Goal: Information Seeking & Learning: Learn about a topic

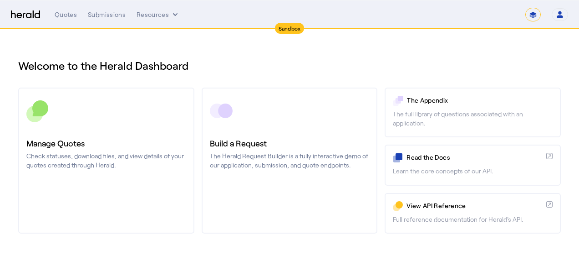
select select "*******"
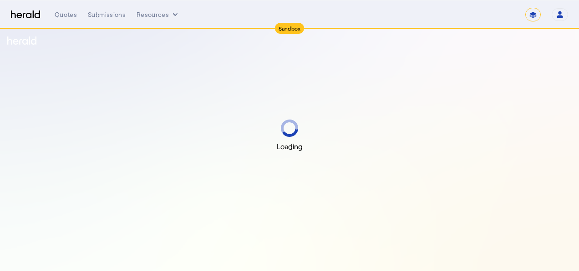
select select "*******"
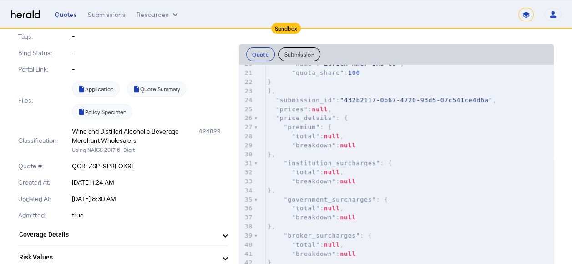
scroll to position [273, 0]
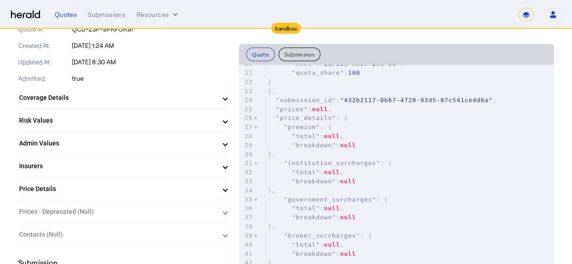
click at [125, 119] on mat-panel-title "Risk Values" at bounding box center [117, 121] width 197 height 10
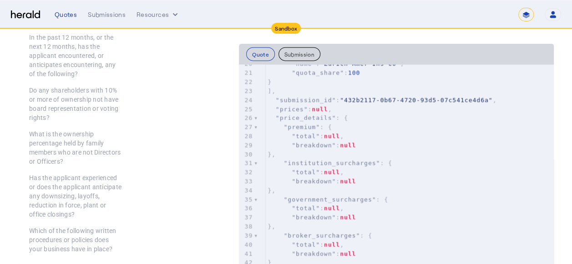
scroll to position [1321, 0]
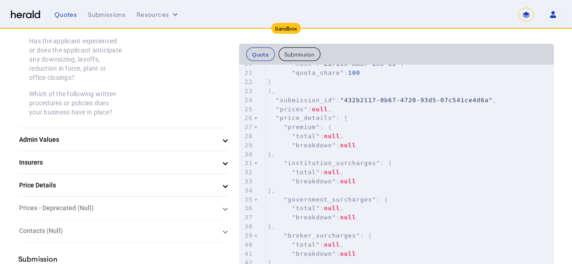
click at [168, 128] on mat-expansion-panel-header "Admin Values" at bounding box center [123, 139] width 210 height 22
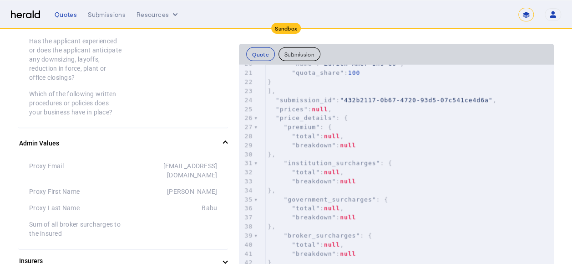
click at [168, 138] on mat-panel-title "Admin Values" at bounding box center [117, 143] width 197 height 10
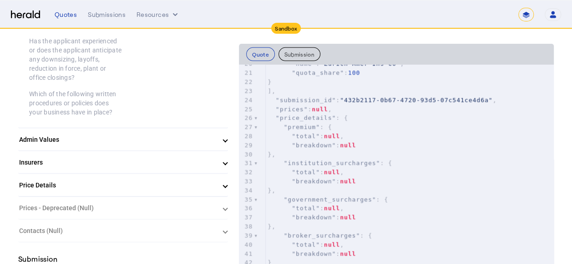
click at [166, 180] on mat-panel-title "Price Details" at bounding box center [117, 185] width 197 height 10
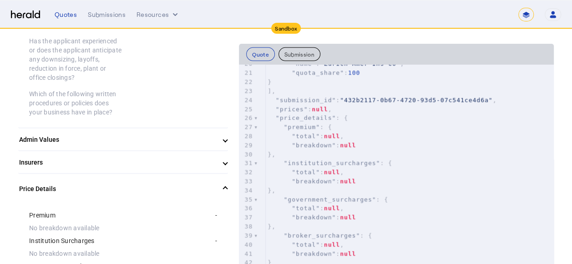
click at [166, 174] on mat-expansion-panel-header "Price Details" at bounding box center [123, 188] width 210 height 29
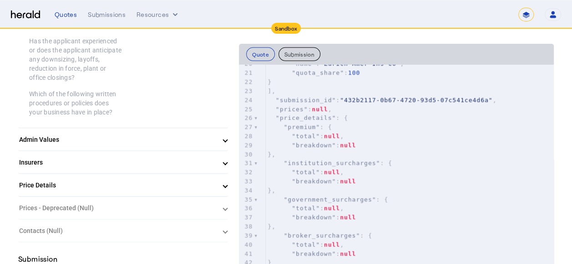
click at [166, 151] on mat-expansion-panel-header "Insurers" at bounding box center [123, 162] width 210 height 22
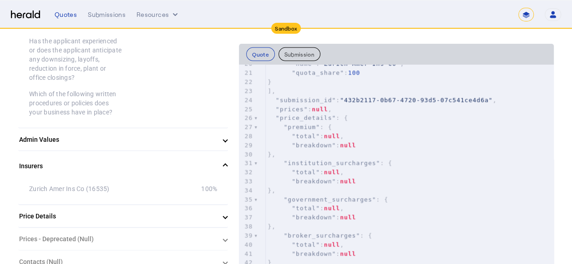
click at [166, 161] on mat-panel-title "Insurers" at bounding box center [117, 166] width 197 height 10
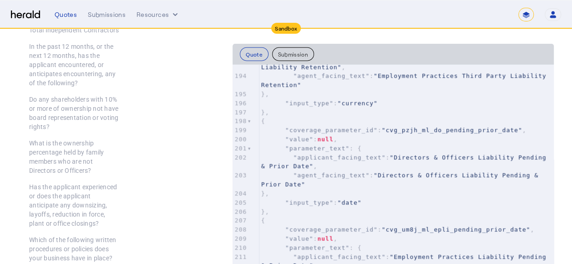
scroll to position [0, 0]
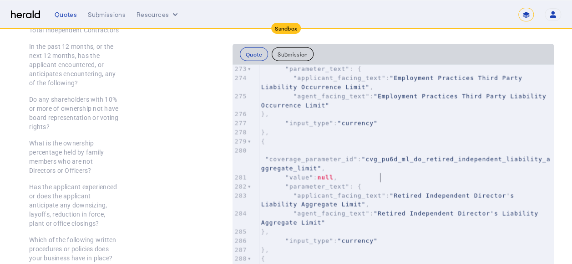
click at [388, 191] on pre ""applicant_facing_text" : "Retired Independent Director's Liability Aggregate L…" at bounding box center [407, 200] width 295 height 18
type input "**********"
click at [165, 182] on div at bounding box center [165, 205] width 91 height 46
click at [109, 182] on div "Has the applicant experienced or does the applicant anticipate any downsizing, …" at bounding box center [74, 205] width 91 height 46
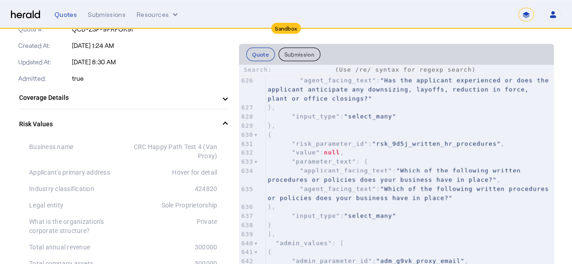
click at [450, 211] on pre ""input_type" : "select_many"" at bounding box center [410, 215] width 288 height 9
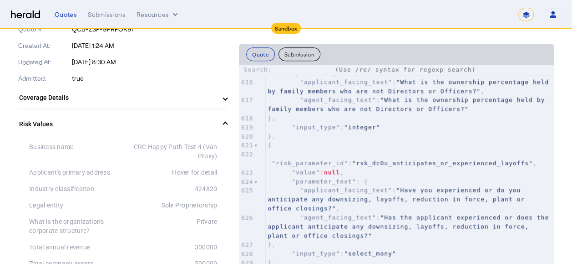
click at [450, 214] on span ""Has the applicant experienced or does the applicant anticipate any downsizing,…" at bounding box center [411, 226] width 286 height 25
type textarea "**********"
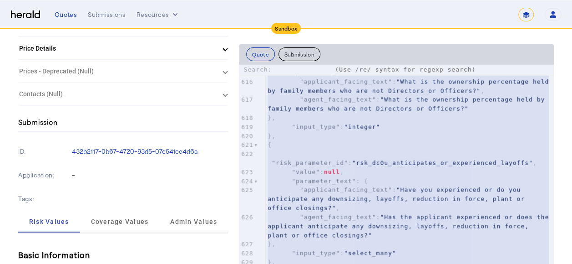
scroll to position [1275, 0]
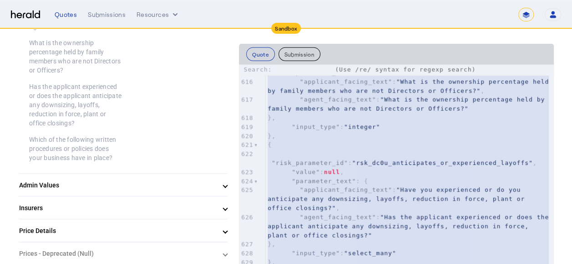
click at [307, 56] on button "Submission" at bounding box center [300, 54] width 42 height 14
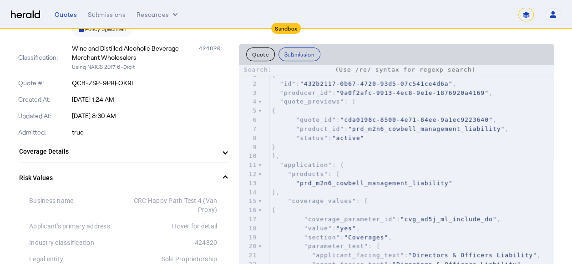
scroll to position [0, 0]
